Goal: Task Accomplishment & Management: Complete application form

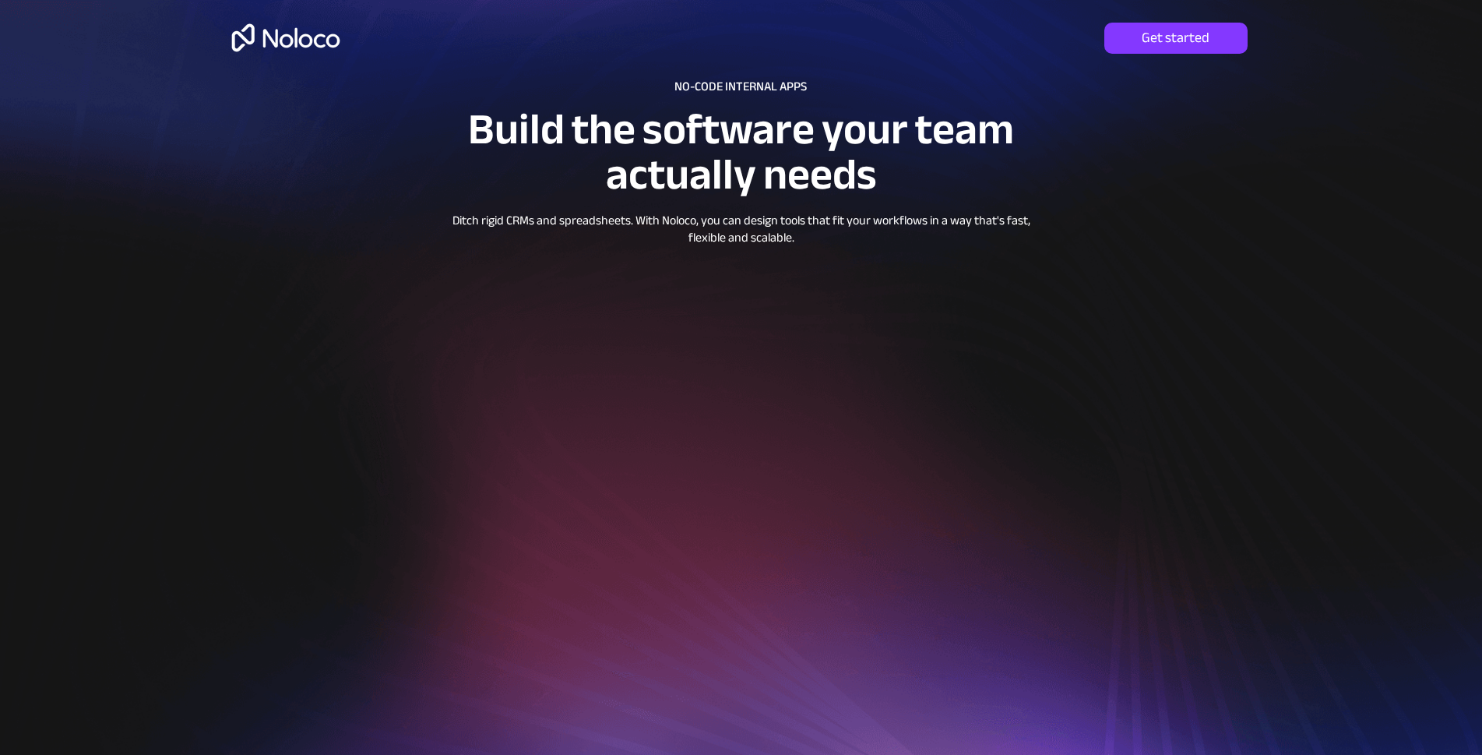
click at [1261, 150] on div at bounding box center [742, 428] width 1122 height 856
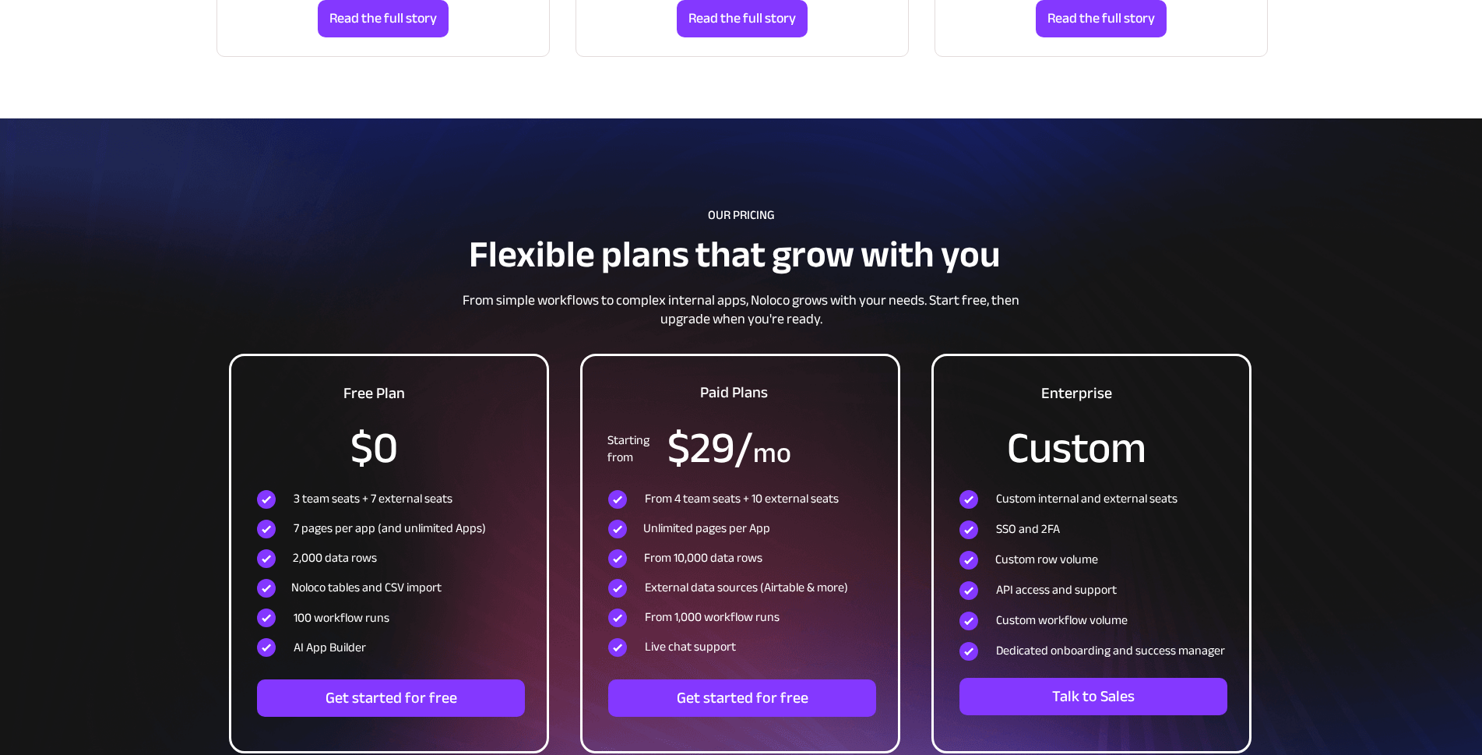
scroll to position [4873, 0]
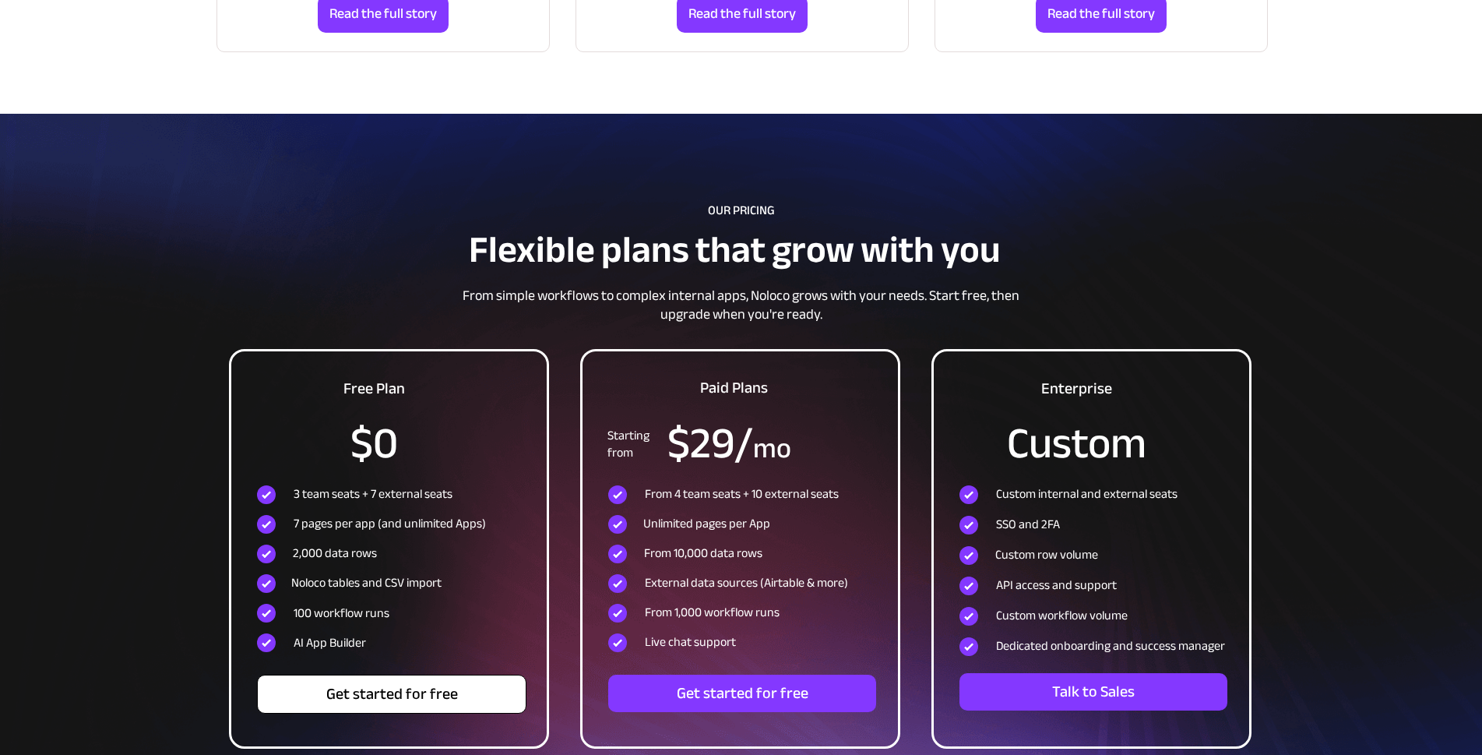
click at [378, 689] on span "Get started for free" at bounding box center [392, 694] width 268 height 19
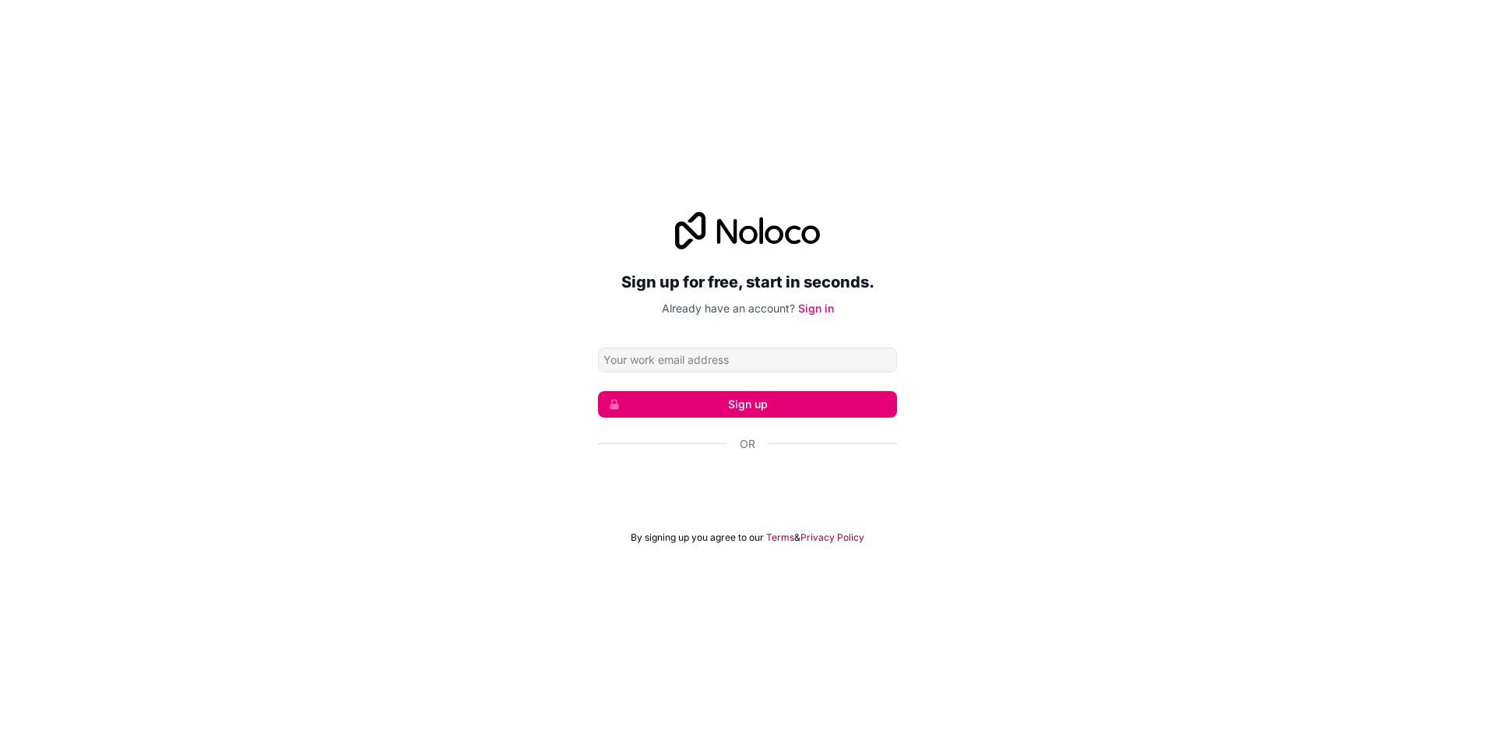
click at [1040, 541] on div "Sign up for free, start in seconds. Already have an account? Sign in Sign up Or…" at bounding box center [747, 377] width 1495 height 375
click at [697, 361] on input "Email address" at bounding box center [747, 359] width 299 height 25
click at [1164, 299] on div "Sign up for free, start in seconds. Already have an account? Sign in Sign up Or…" at bounding box center [747, 377] width 1495 height 375
